Goal: Information Seeking & Learning: Learn about a topic

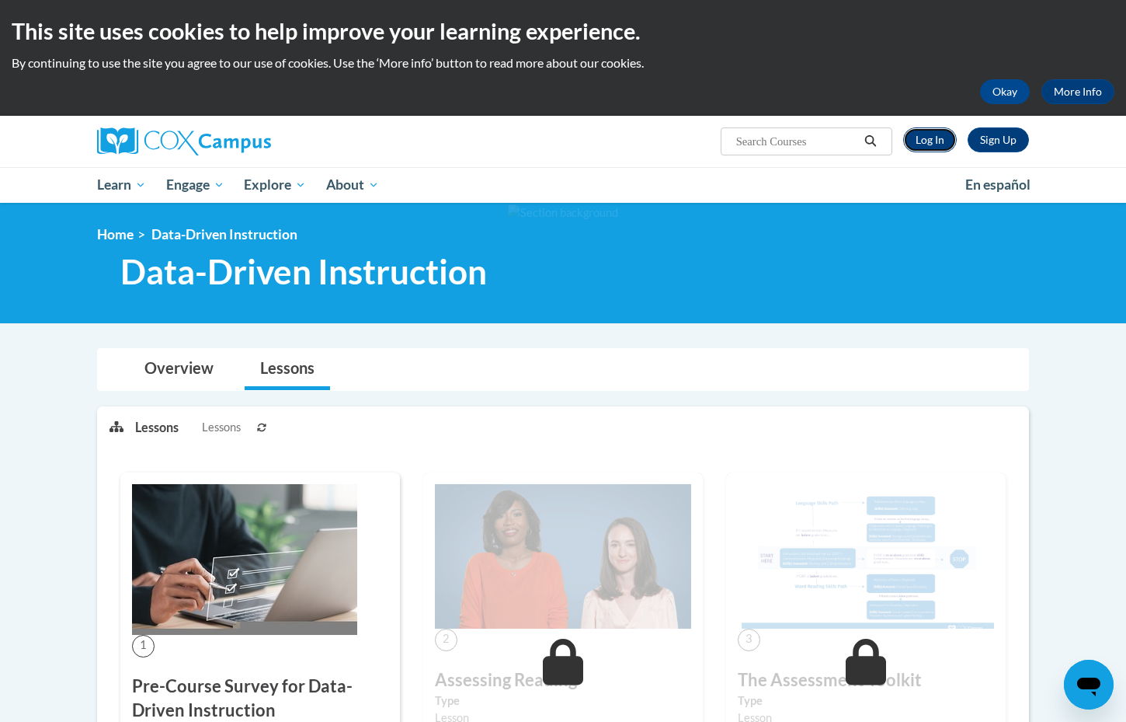
click at [926, 140] on link "Log In" at bounding box center [930, 139] width 54 height 25
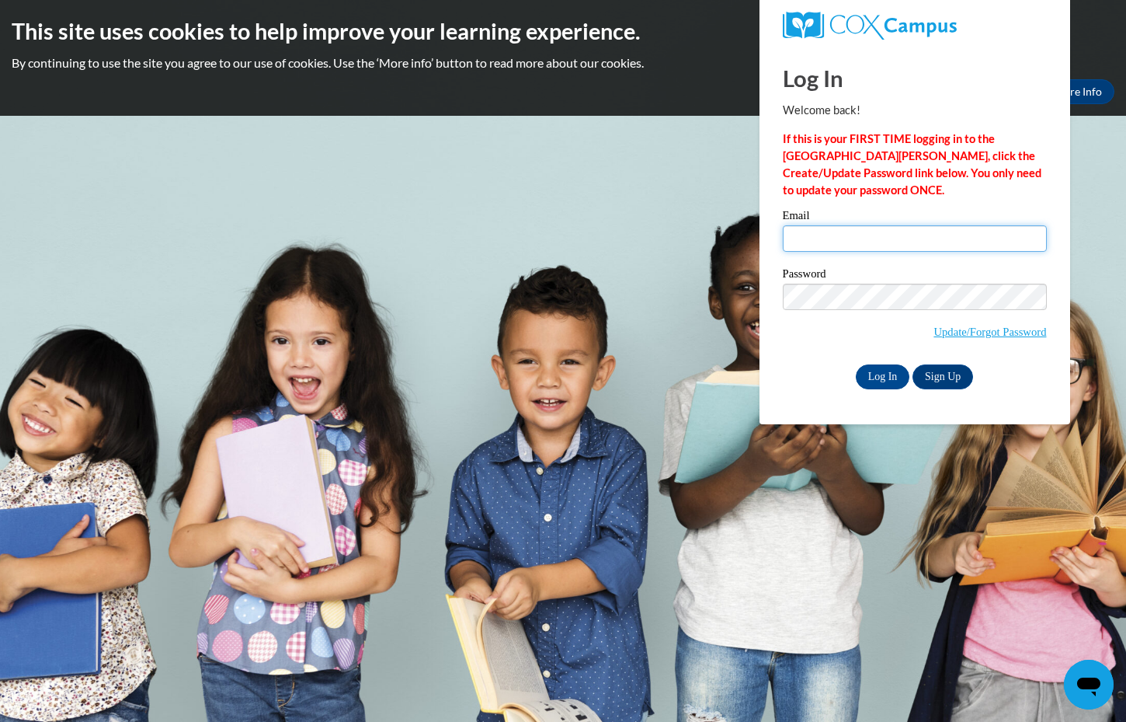
click at [795, 245] on input "Email" at bounding box center [915, 238] width 264 height 26
type input "jamie.kubo@k12.hi.us"
click at [895, 378] on input "Log In" at bounding box center [883, 376] width 54 height 25
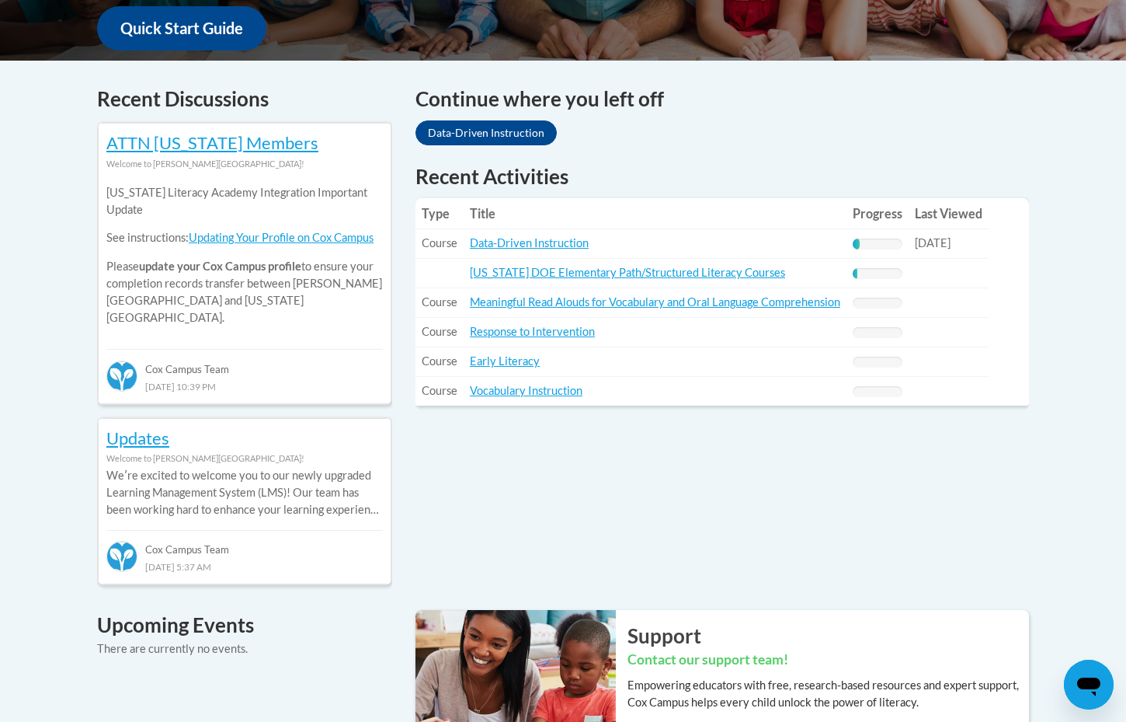
scroll to position [610, 0]
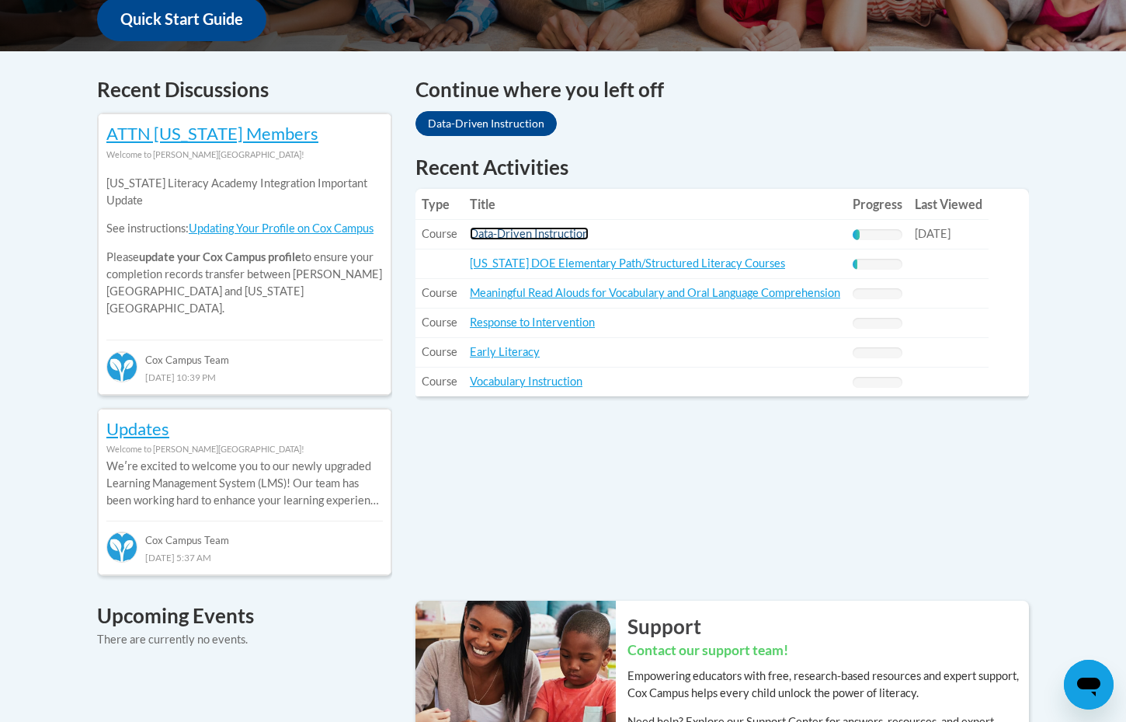
click at [582, 231] on link "Data-Driven Instruction" at bounding box center [529, 233] width 119 height 13
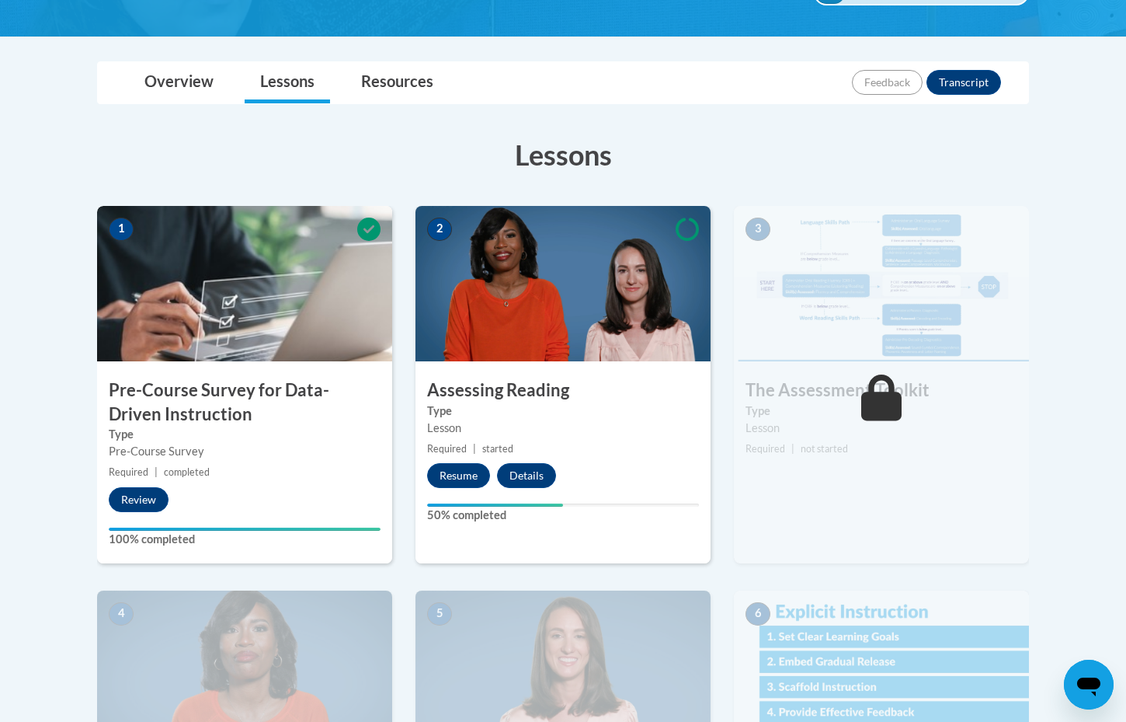
scroll to position [323, 0]
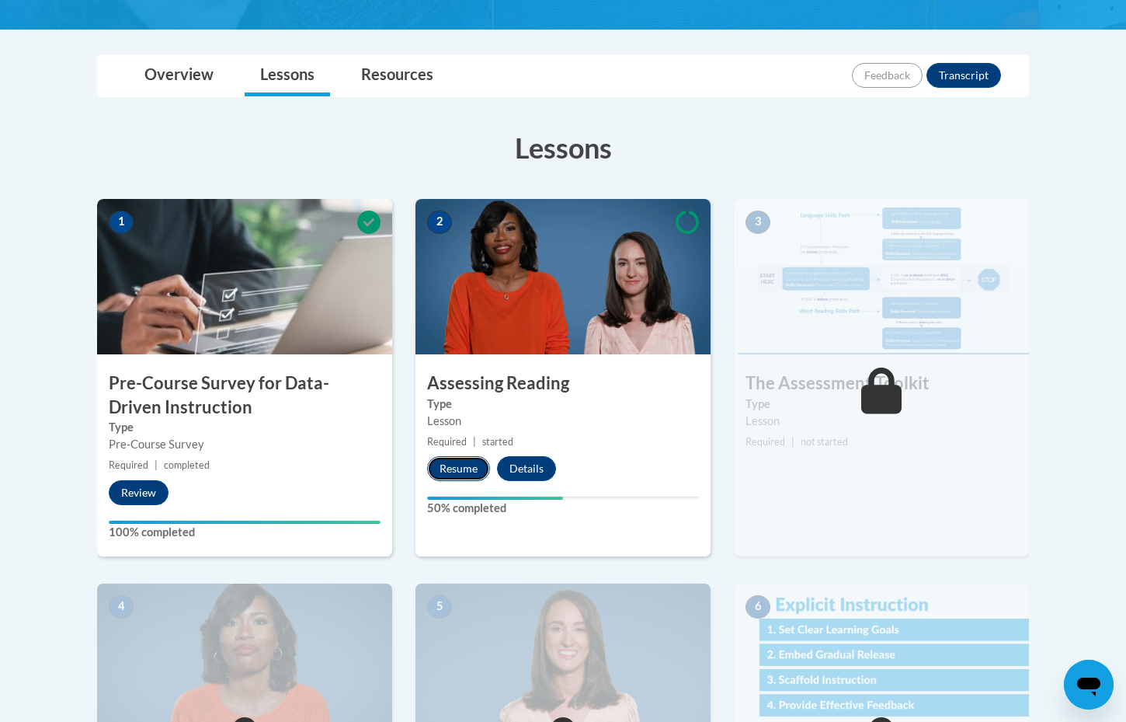
click at [471, 464] on button "Resume" at bounding box center [458, 468] width 63 height 25
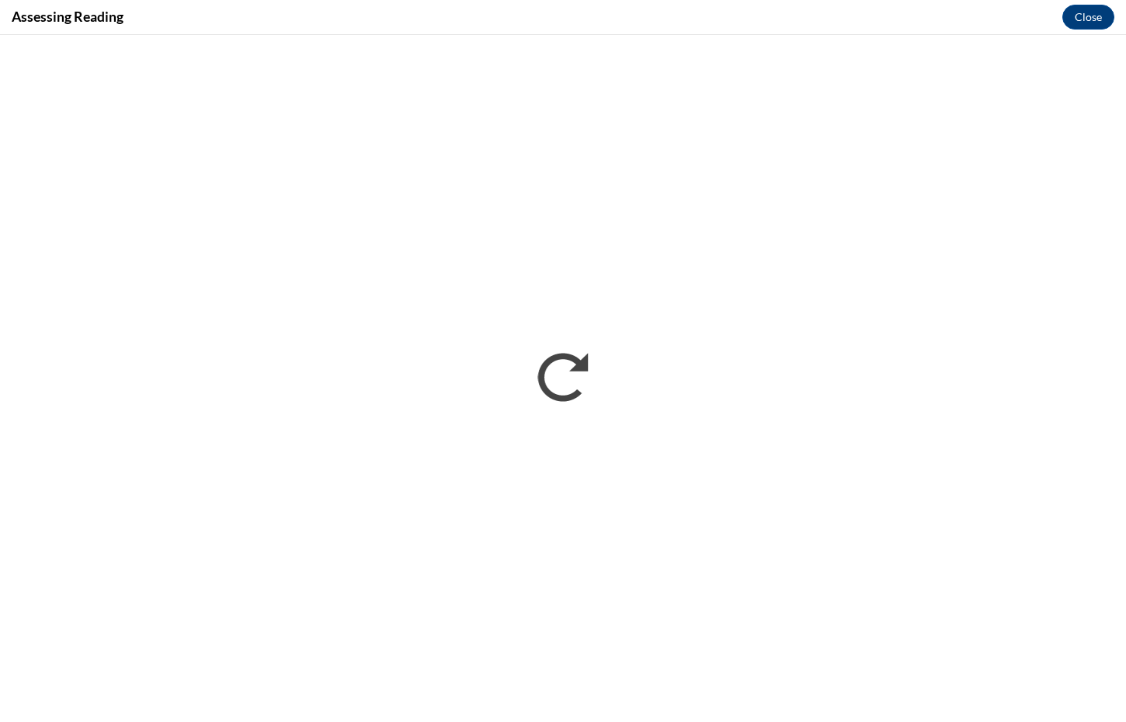
scroll to position [0, 0]
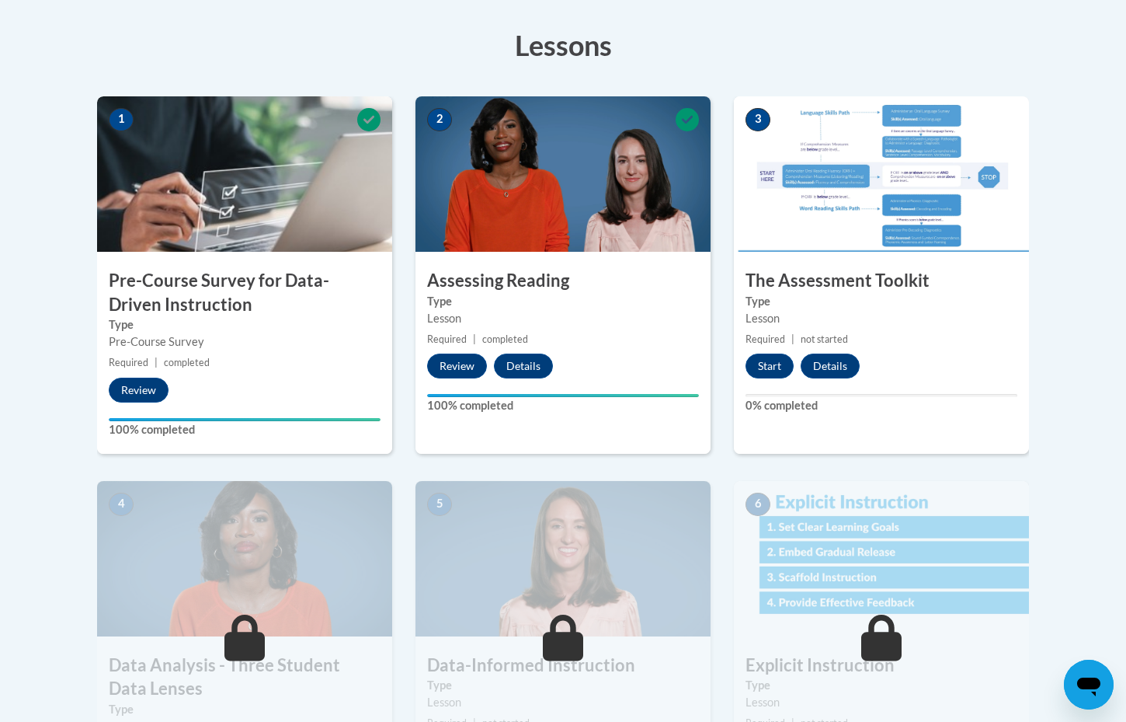
scroll to position [426, 0]
